Goal: Complete application form: Complete application form

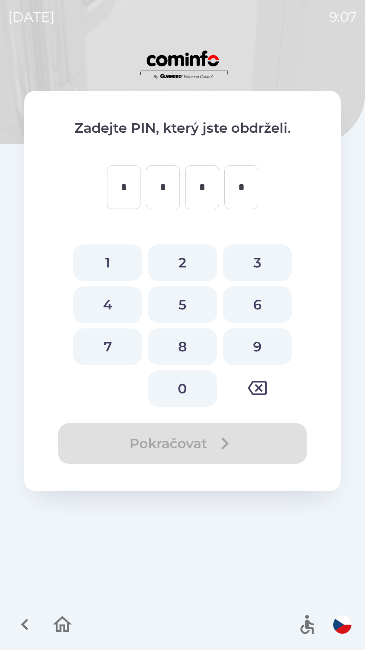
click at [178, 393] on button "0" at bounding box center [182, 388] width 69 height 37
type input "*"
click at [180, 390] on button "0" at bounding box center [182, 388] width 69 height 37
type input "*"
click at [186, 385] on button "0" at bounding box center [182, 388] width 69 height 37
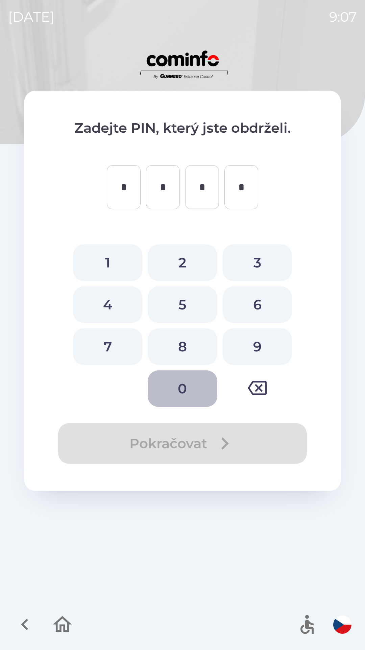
type input "*"
click at [192, 386] on button "0" at bounding box center [182, 388] width 69 height 37
type input "*"
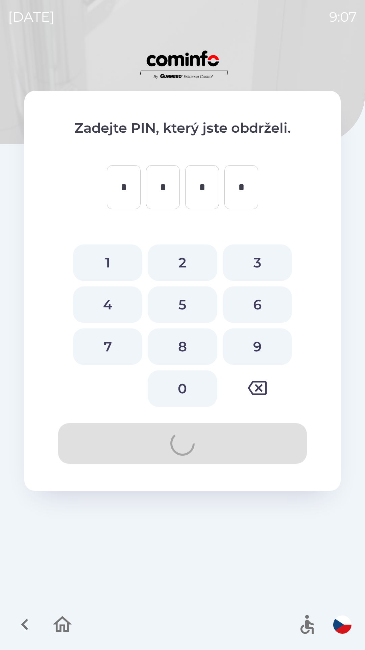
type input "*"
click at [60, 620] on icon "button" at bounding box center [62, 624] width 19 height 16
